Goal: Task Accomplishment & Management: Use online tool/utility

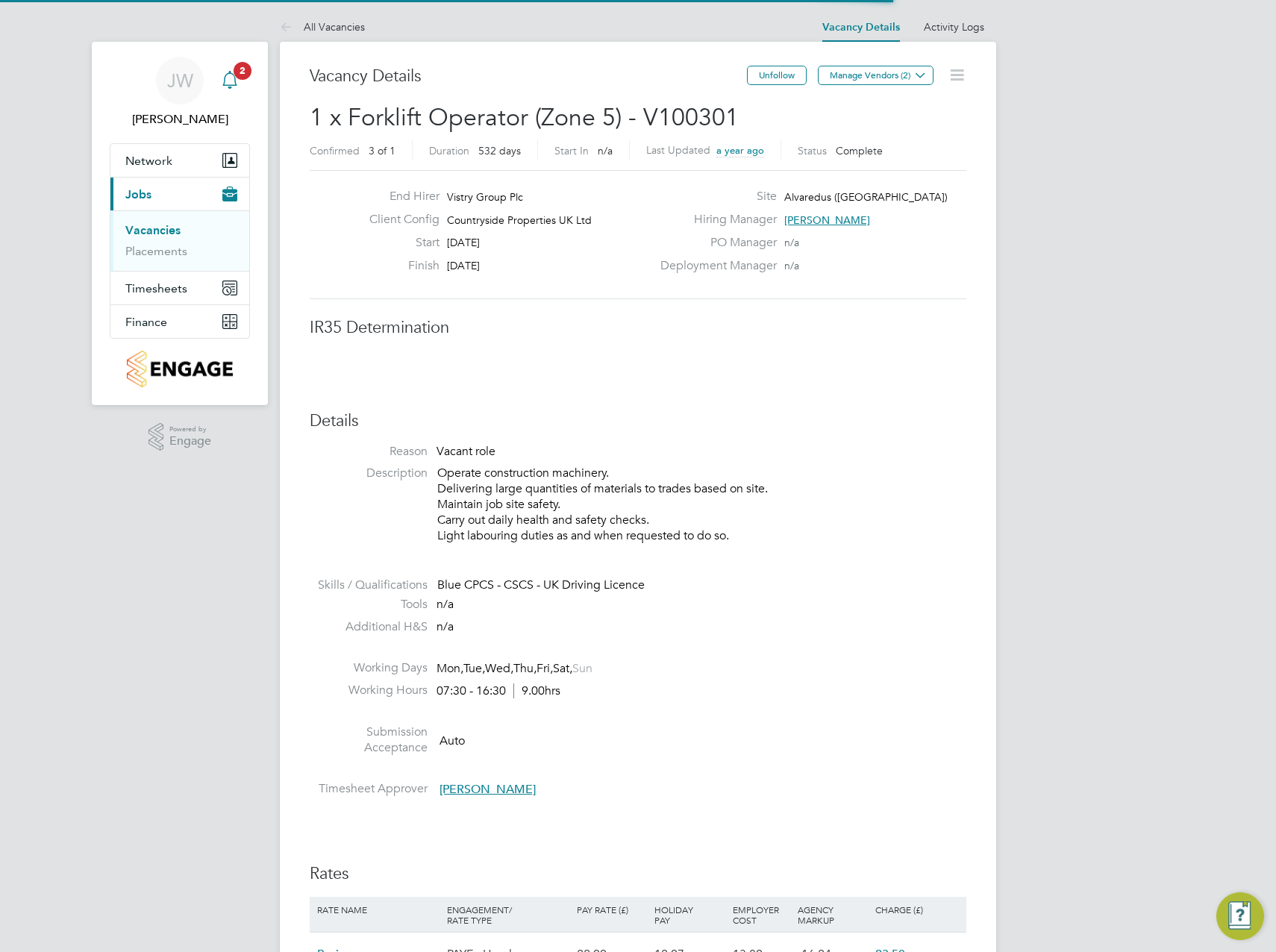
scroll to position [44, 130]
click at [232, 85] on icon "Main navigation" at bounding box center [229, 78] width 14 height 15
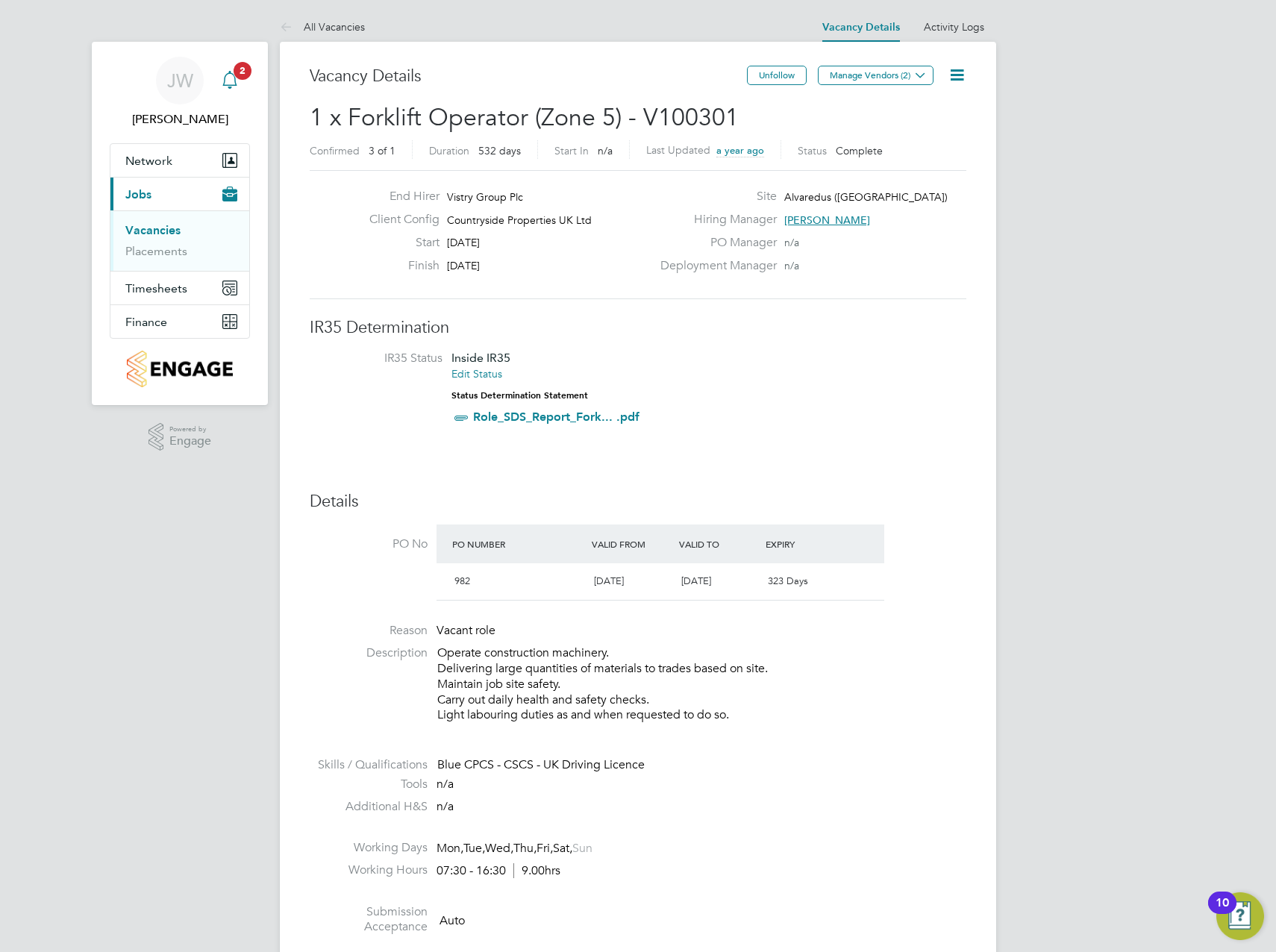
scroll to position [0, 0]
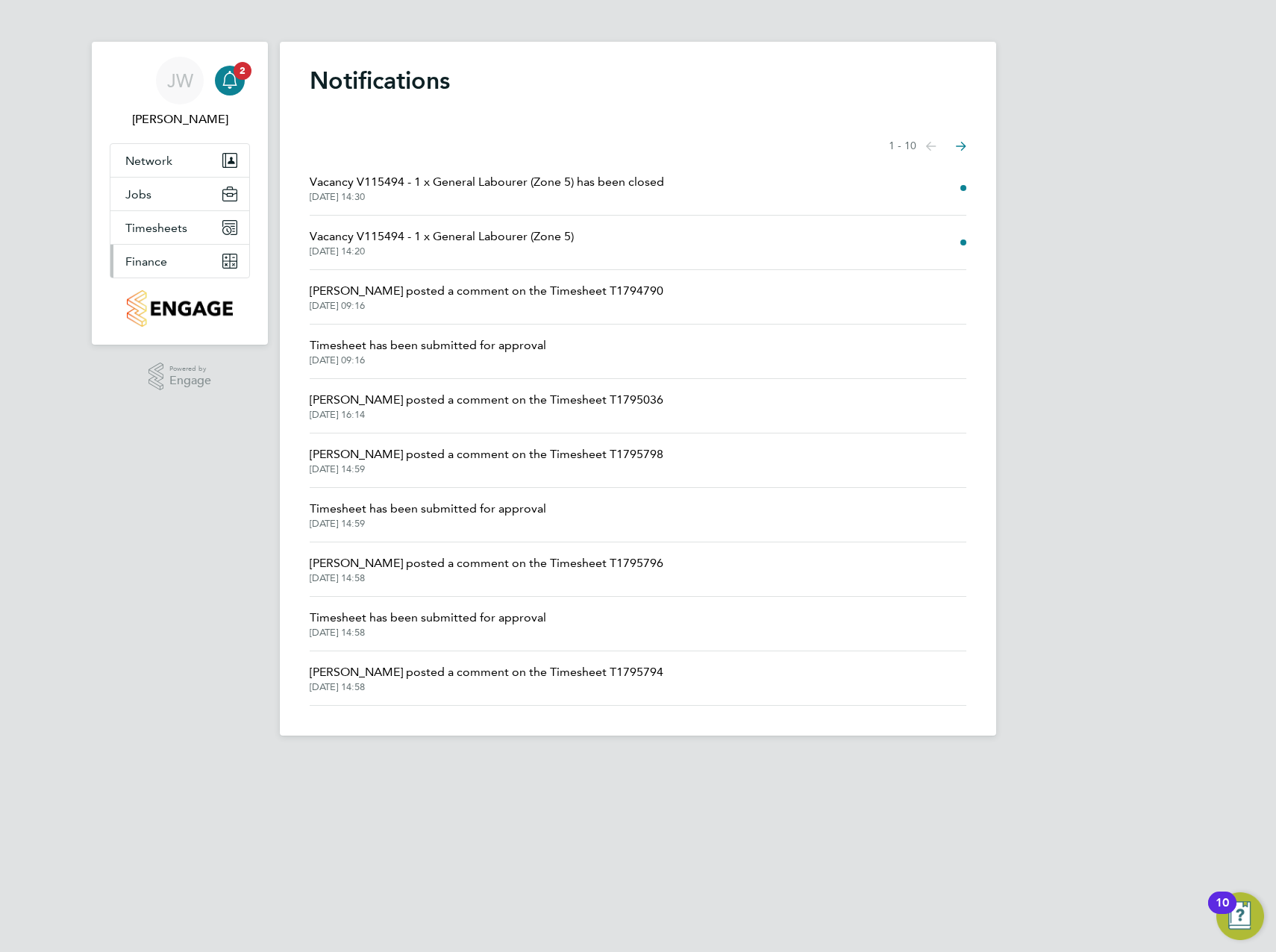
click at [158, 261] on span "Finance" at bounding box center [146, 262] width 42 height 14
click at [158, 217] on button "Timesheets" at bounding box center [180, 228] width 139 height 33
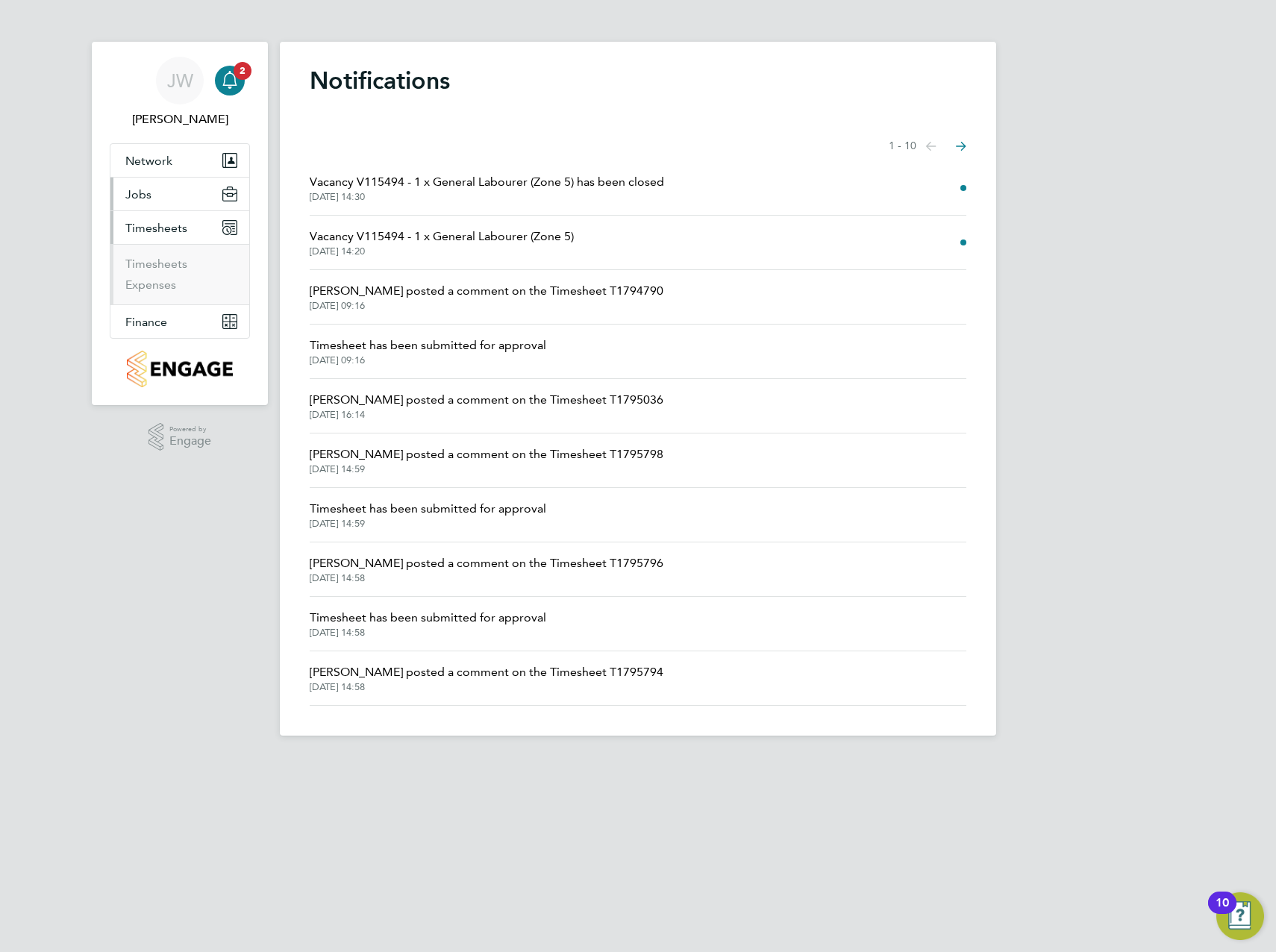
click at [164, 196] on button "Jobs" at bounding box center [180, 195] width 139 height 33
click at [160, 286] on span "Timesheets" at bounding box center [157, 289] width 62 height 14
click at [169, 327] on button "Finance" at bounding box center [180, 322] width 139 height 33
click at [162, 300] on link "Invoices & Credit Notes" at bounding box center [172, 304] width 93 height 29
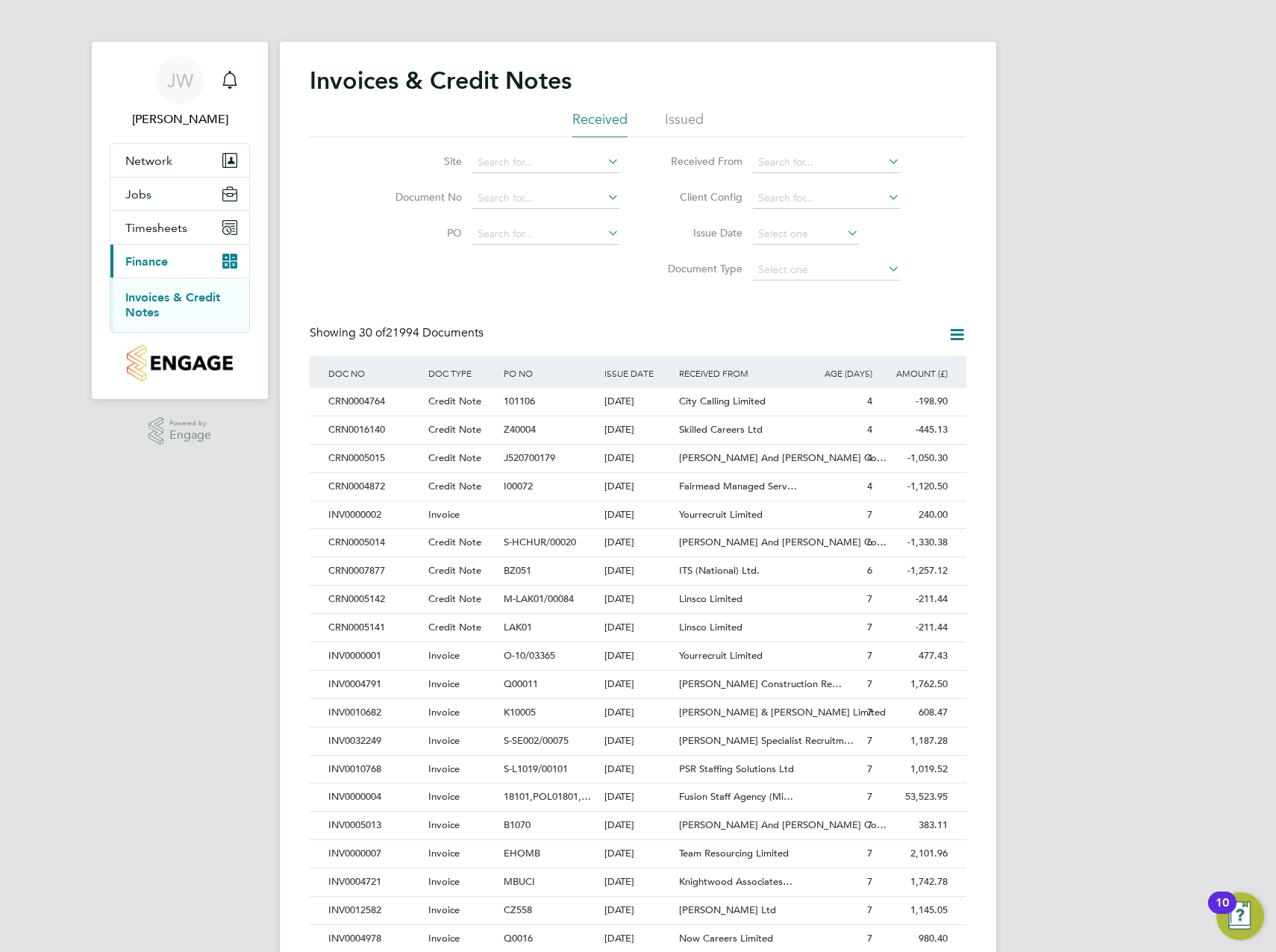
scroll to position [7, 7]
click at [503, 157] on input at bounding box center [546, 163] width 147 height 21
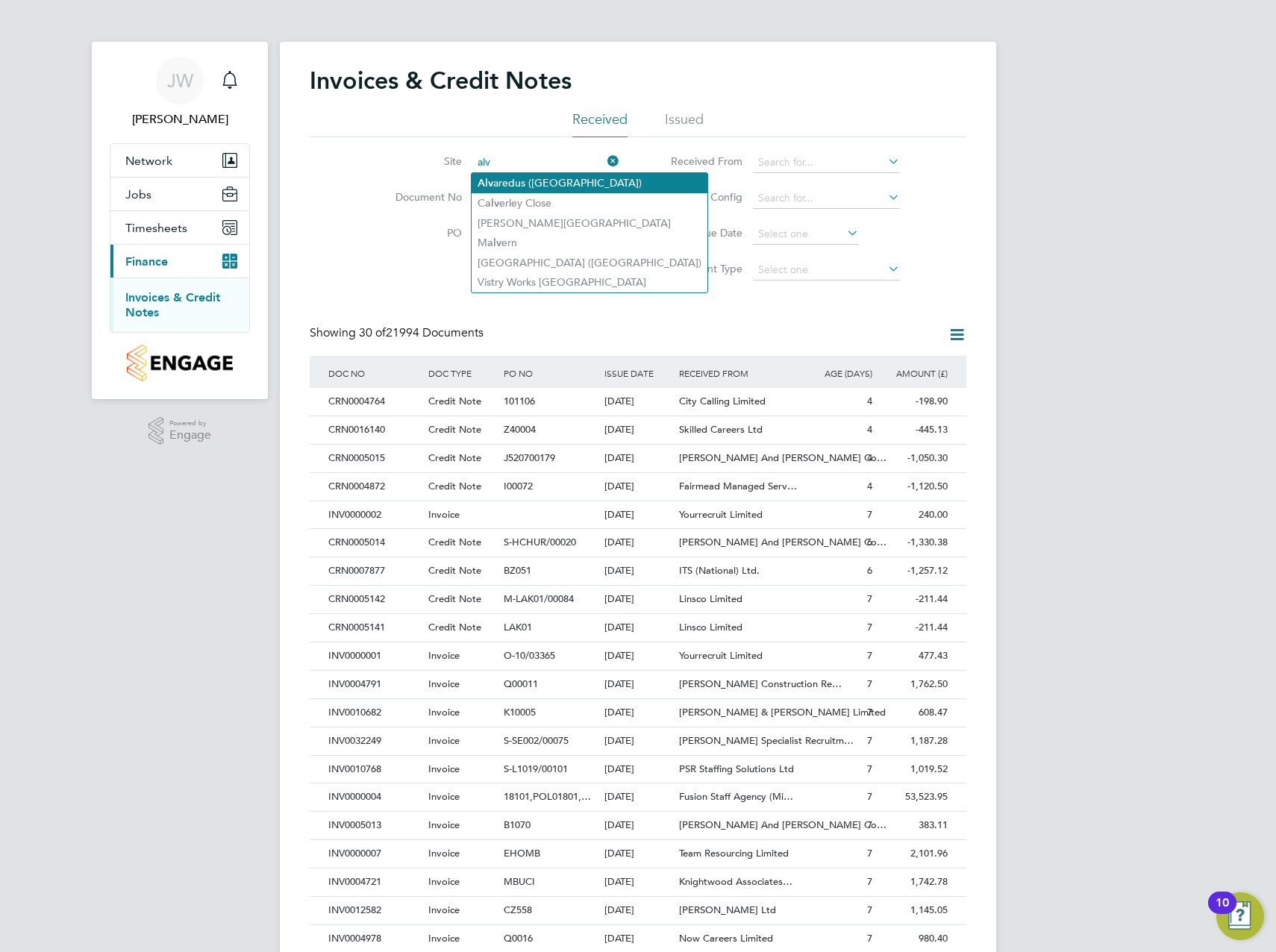
click at [531, 178] on li "Alv aredus (Fairham)" at bounding box center [589, 183] width 236 height 20
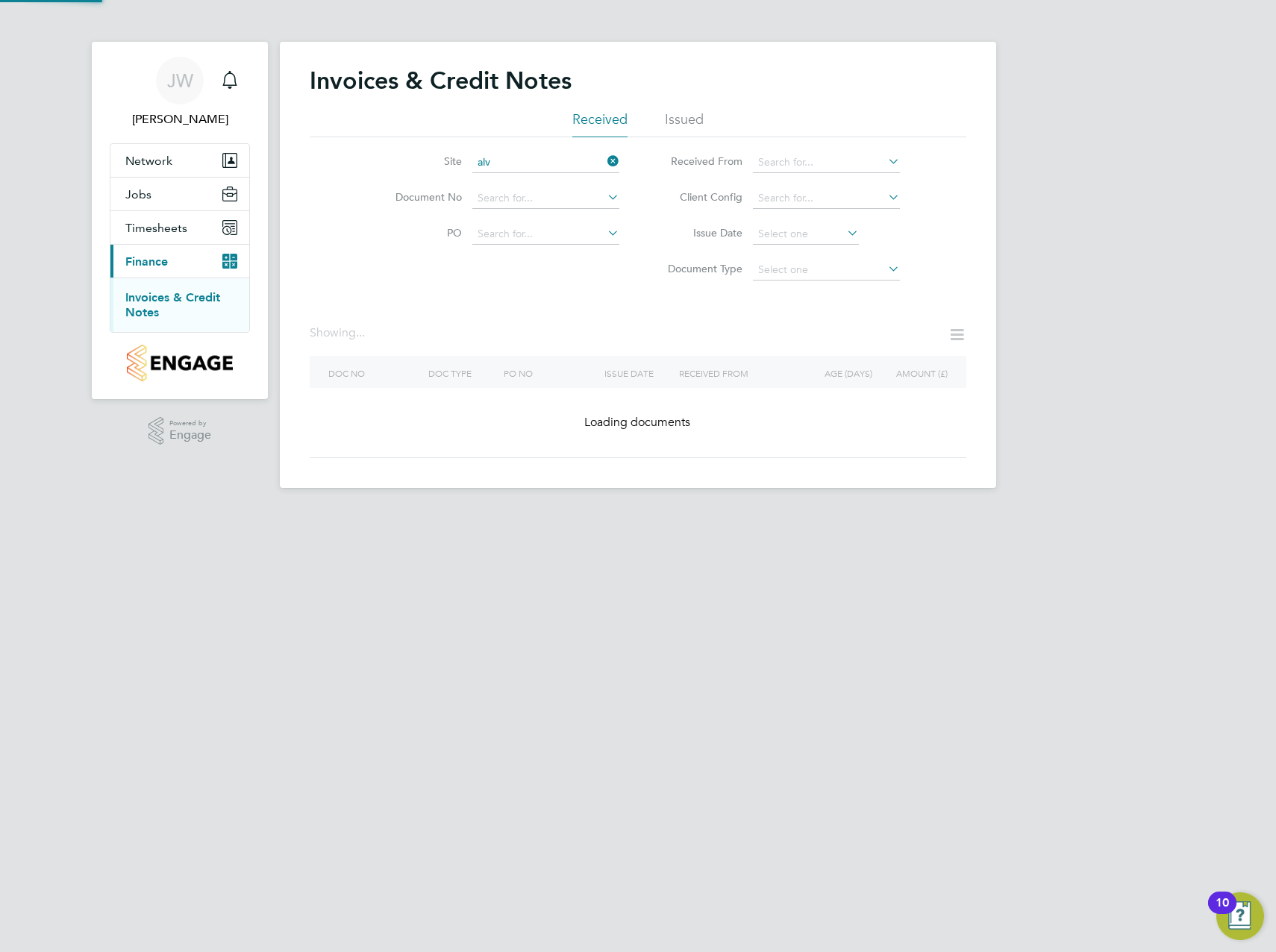
type input "Alvaredus ([GEOGRAPHIC_DATA])"
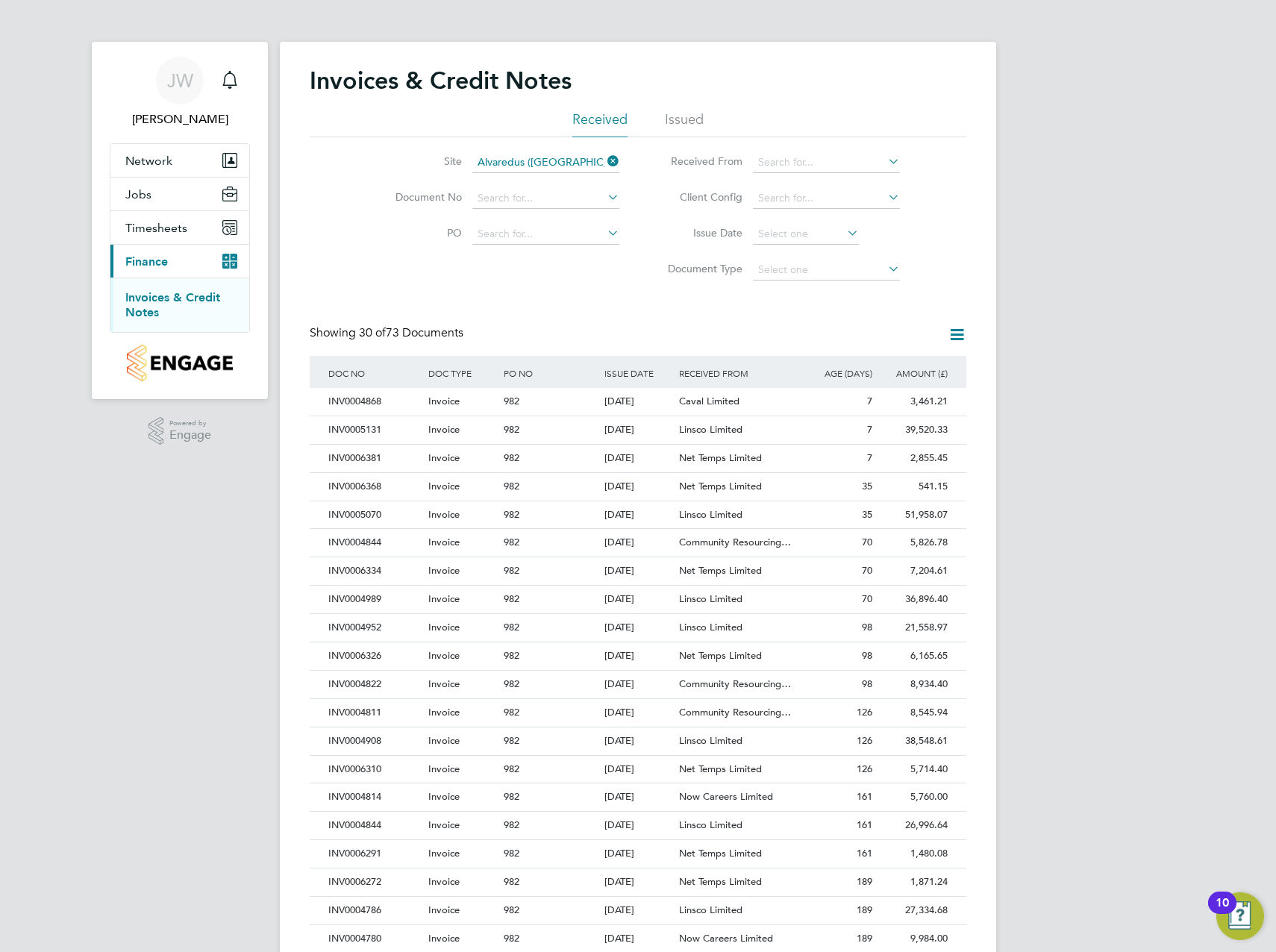
click at [581, 295] on div "Invoices & Credit Notes Received Issued Site Alvaredus ([GEOGRAPHIC_DATA]) Docu…" at bounding box center [638, 665] width 656 height 1199
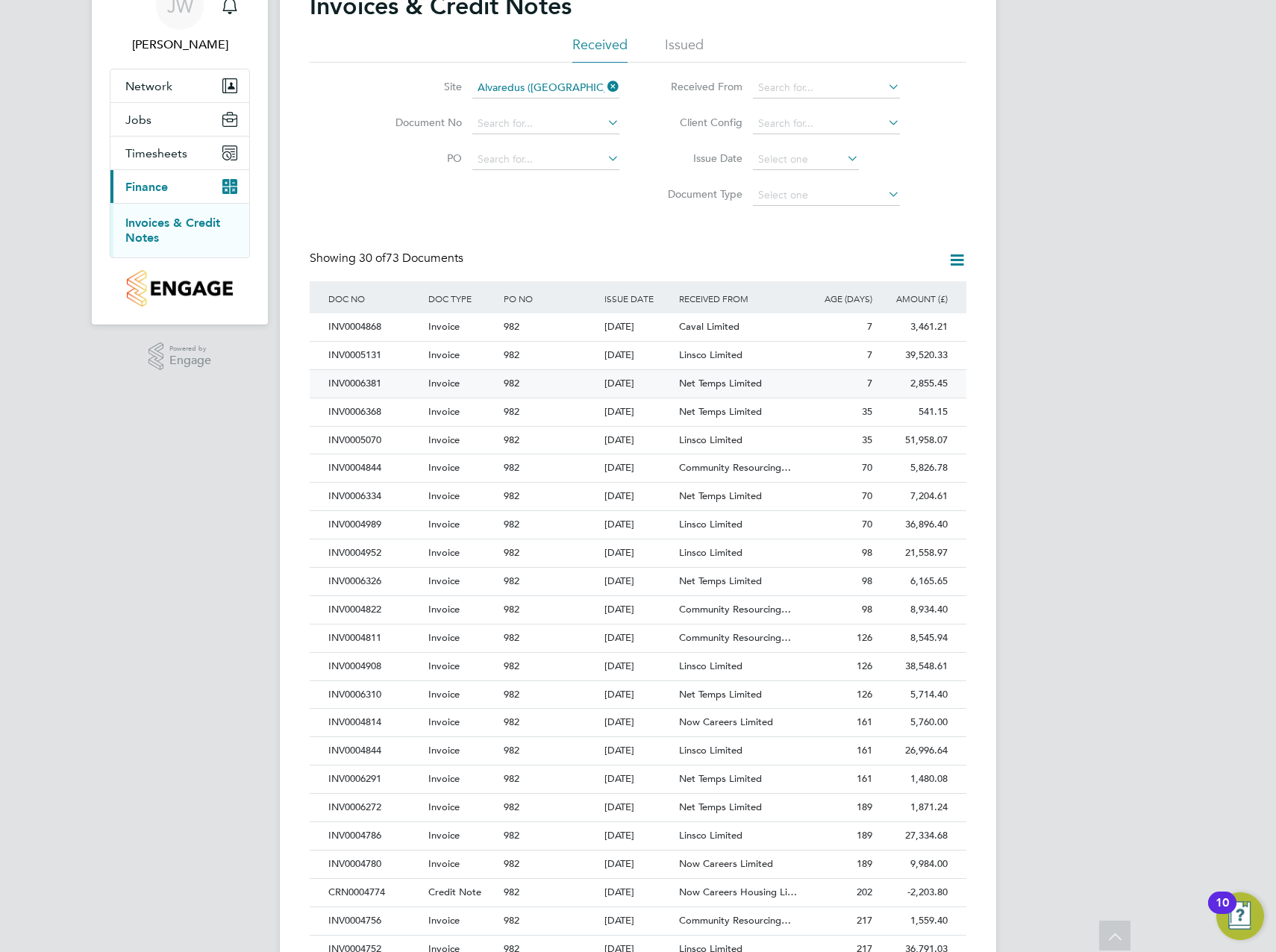
click at [623, 383] on div "[DATE]" at bounding box center [638, 383] width 75 height 28
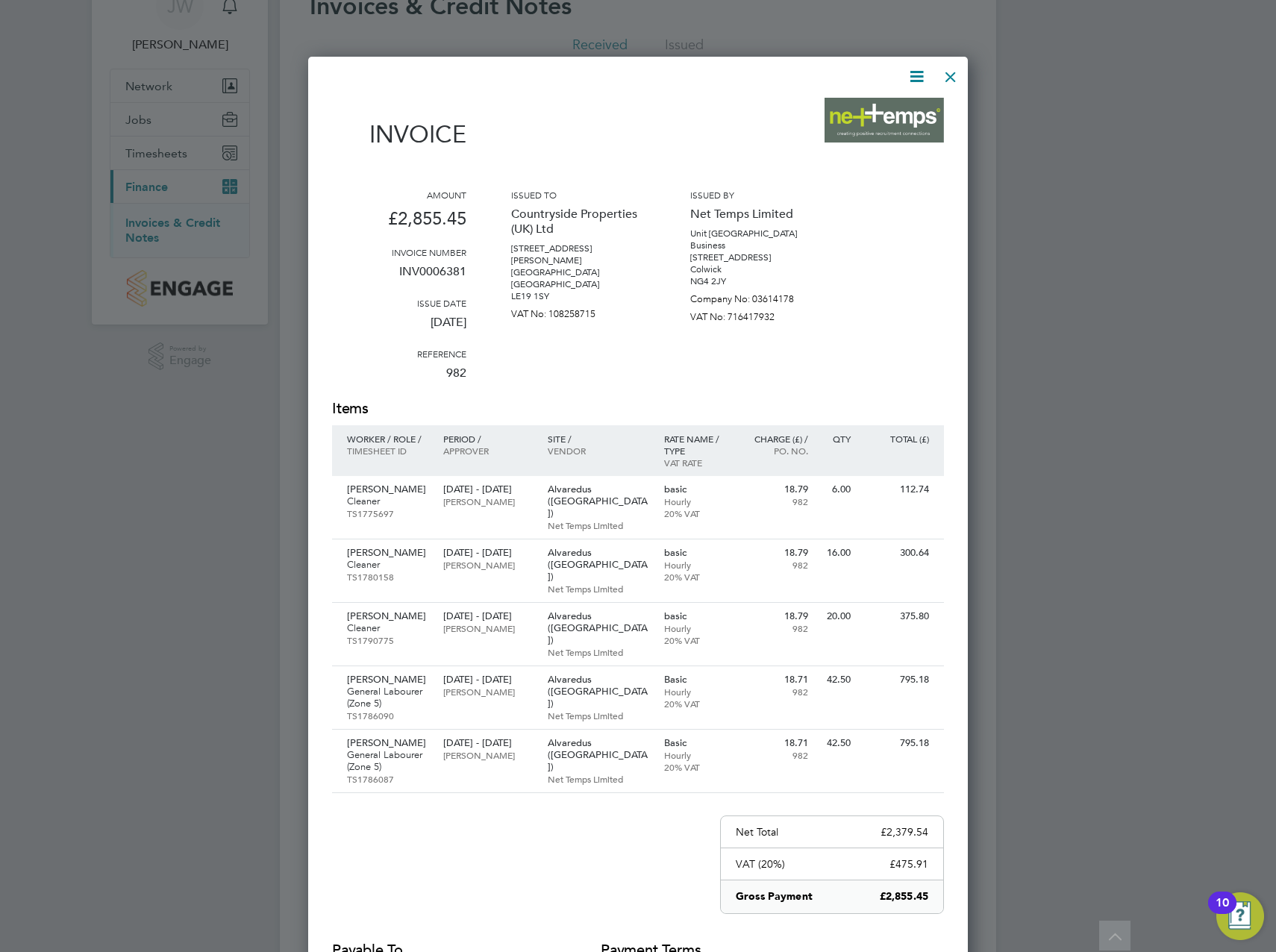
click at [950, 71] on div at bounding box center [950, 73] width 27 height 27
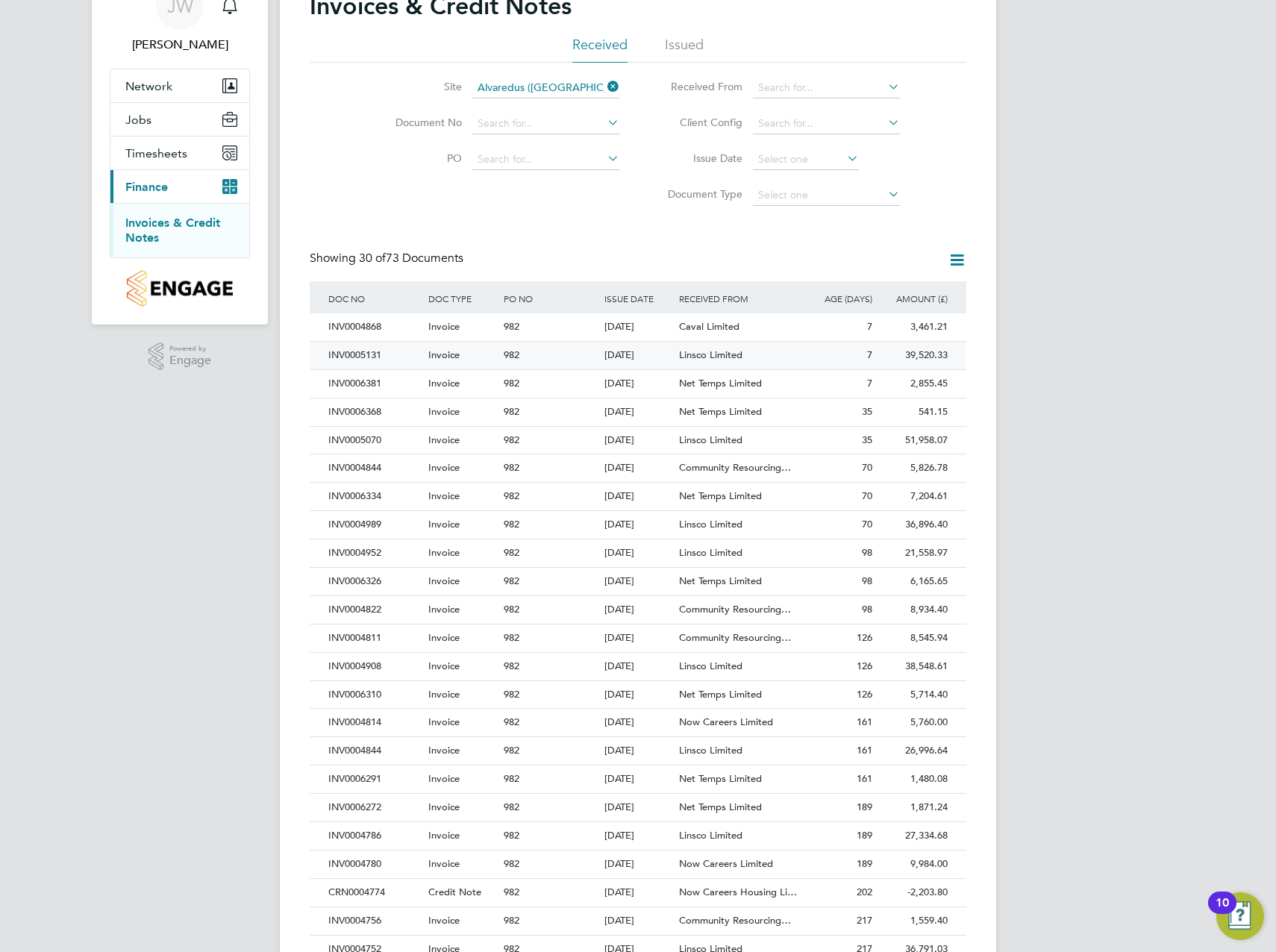
click at [753, 355] on div "Linsco Limited" at bounding box center [738, 355] width 126 height 28
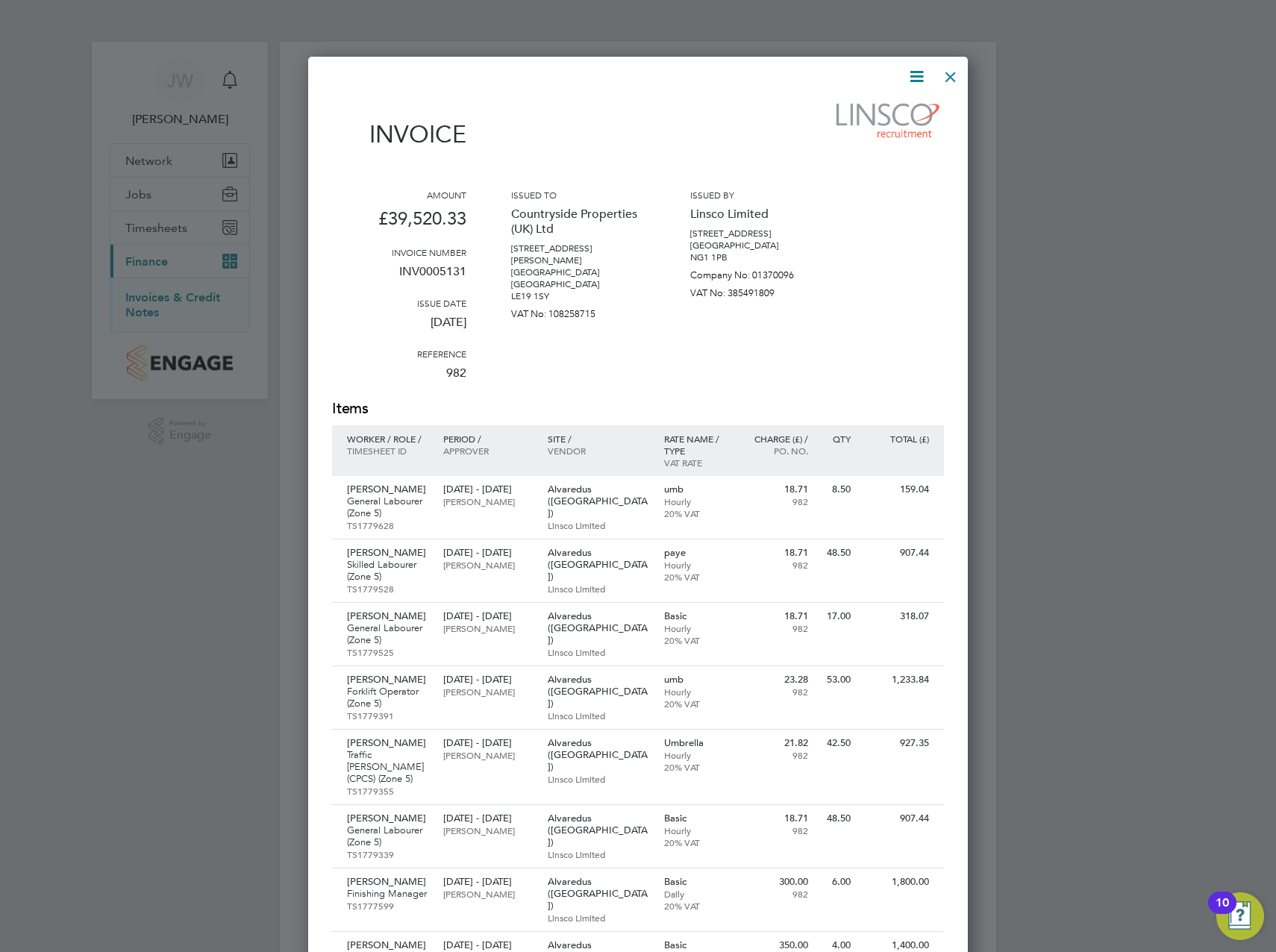
click at [955, 80] on div at bounding box center [950, 73] width 27 height 27
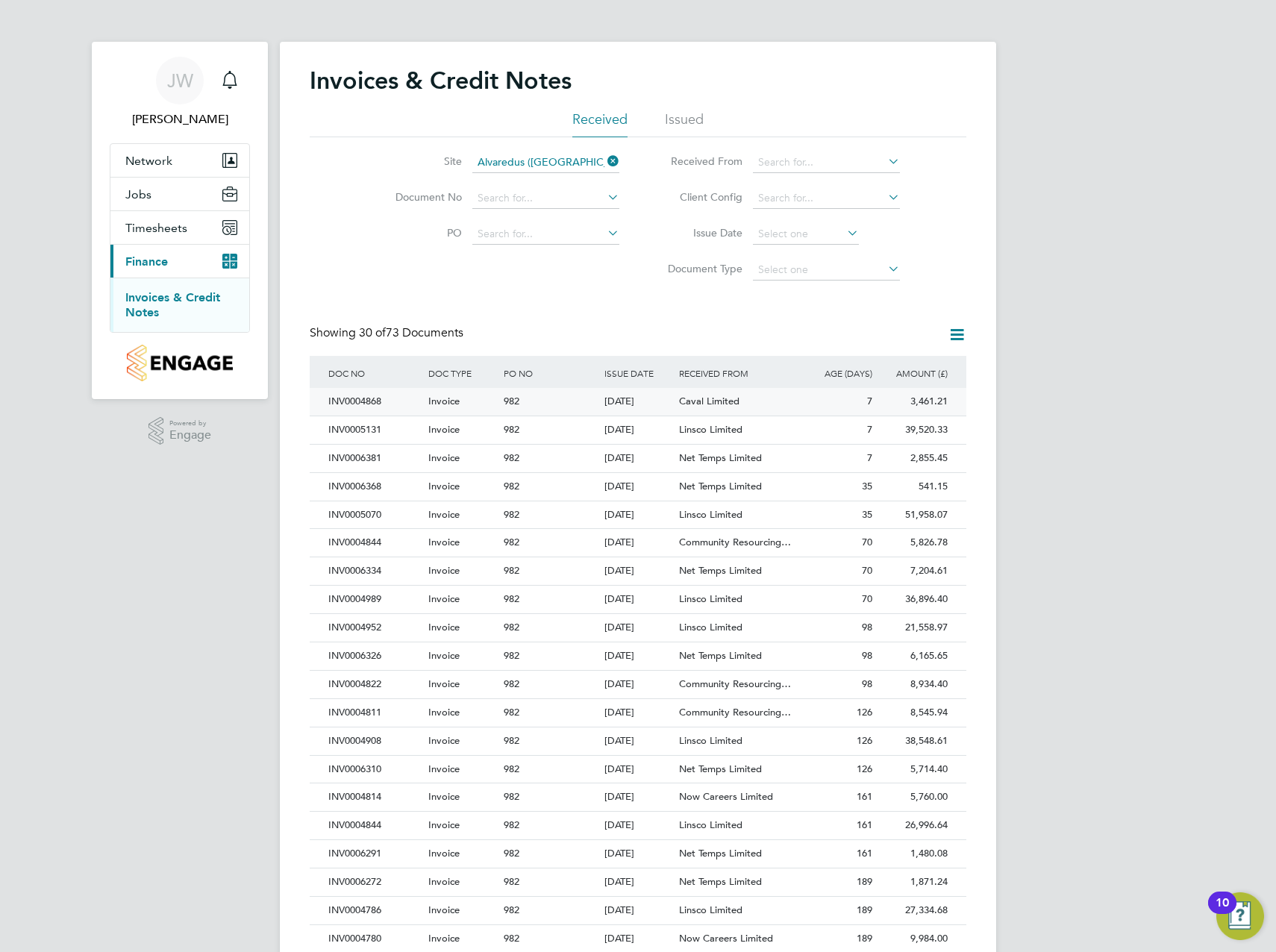
click at [648, 405] on div "[DATE]" at bounding box center [638, 402] width 75 height 28
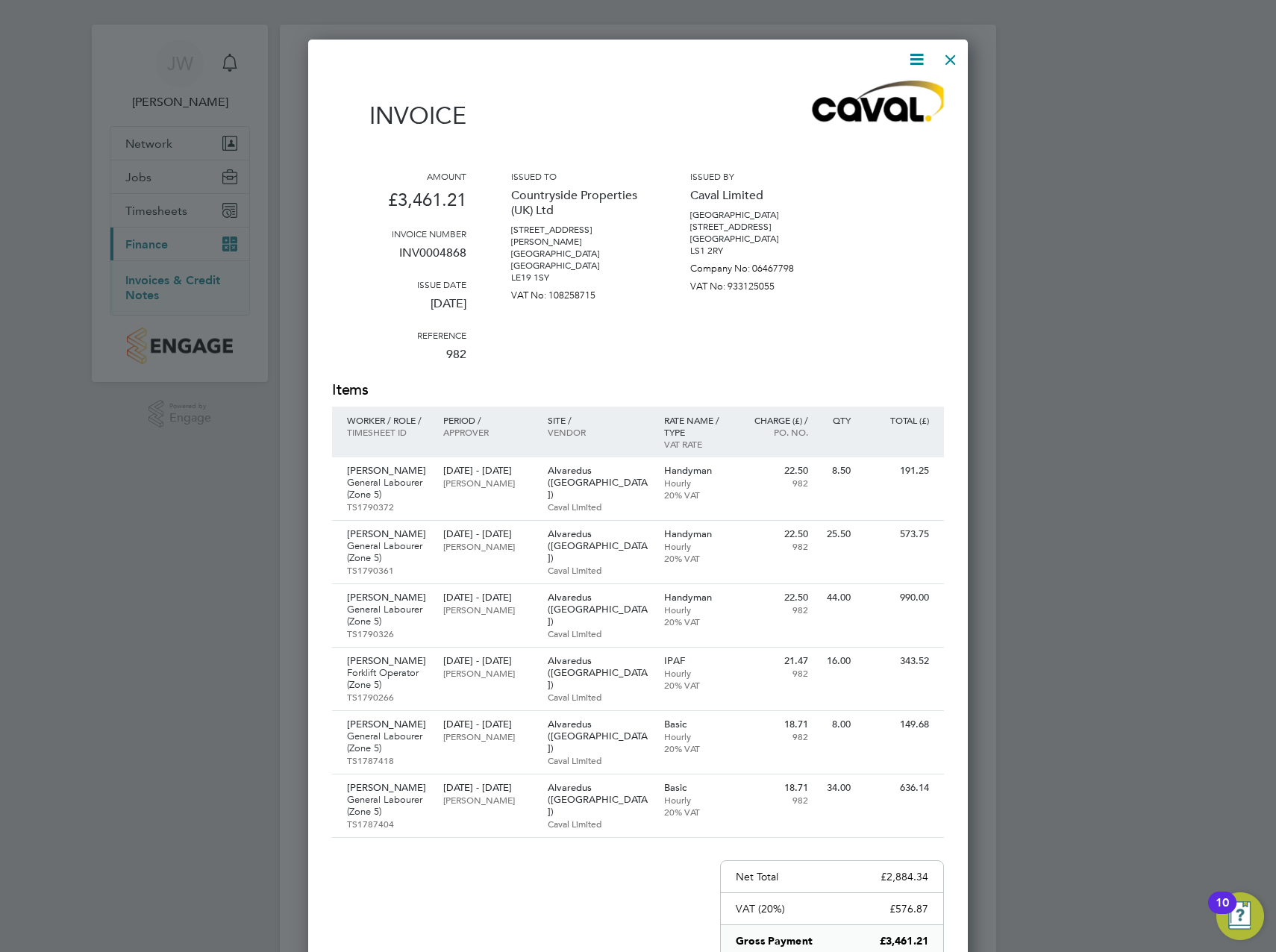
scroll to position [74, 0]
